Goal: Information Seeking & Learning: Learn about a topic

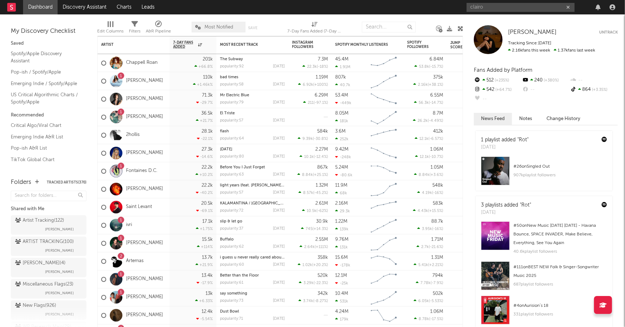
click at [499, 9] on input "clairo" at bounding box center [521, 7] width 108 height 9
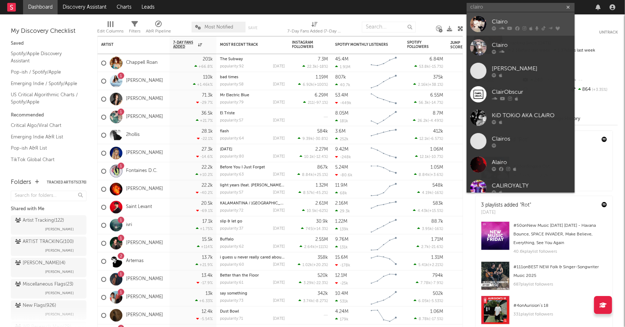
type input "clairo"
click at [500, 17] on link "Clairo" at bounding box center [521, 23] width 108 height 23
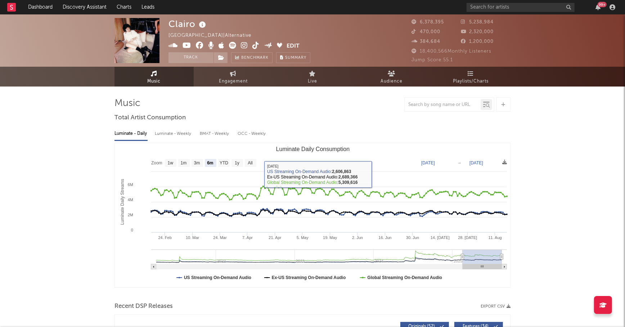
click at [247, 165] on rect "Luminate Daily Consumption" at bounding box center [251, 163] width 12 height 8
select select "All"
type input "[DATE]"
